Goal: Transaction & Acquisition: Purchase product/service

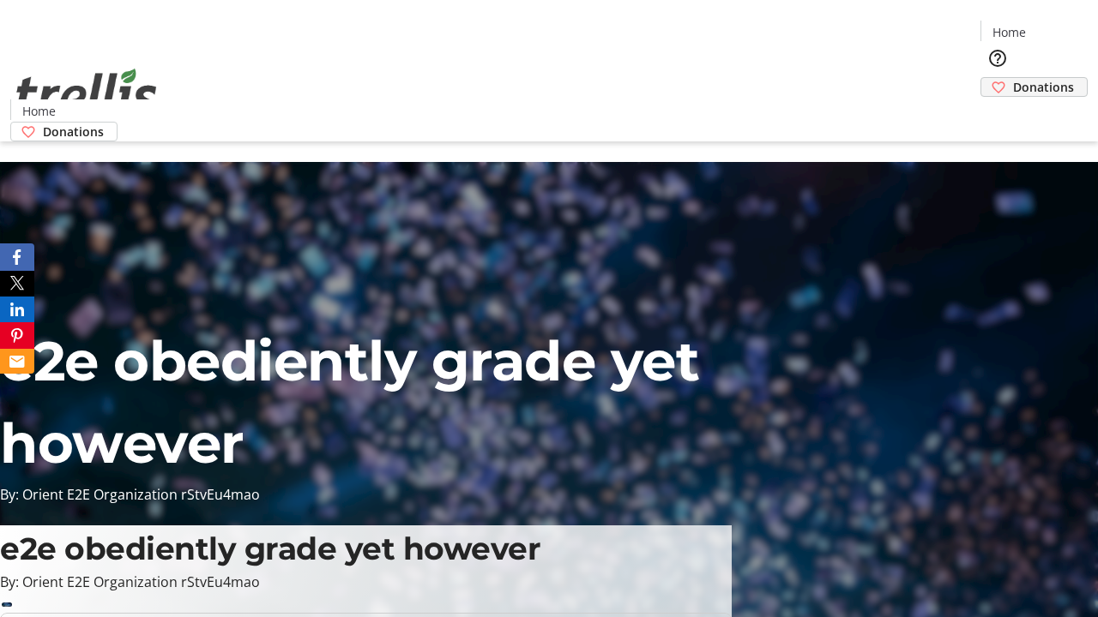
click at [1013, 78] on span "Donations" at bounding box center [1043, 87] width 61 height 18
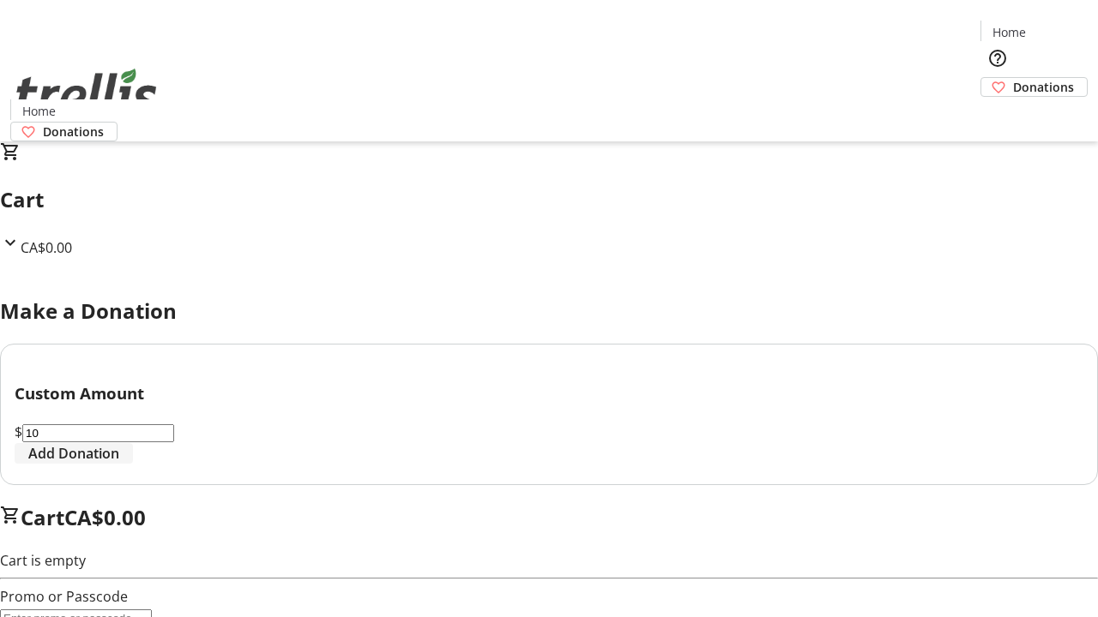
click at [119, 464] on span "Add Donation" at bounding box center [73, 453] width 91 height 21
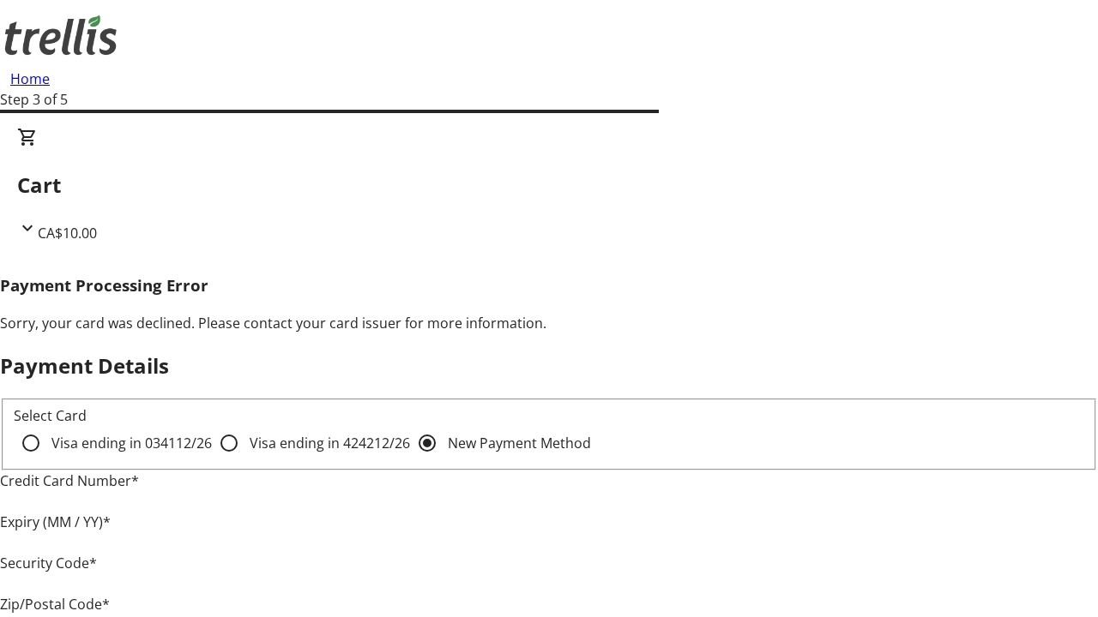
click at [212, 458] on input "Visa ending in 4242 12/26" at bounding box center [229, 443] width 34 height 34
radio input "true"
